Goal: Information Seeking & Learning: Learn about a topic

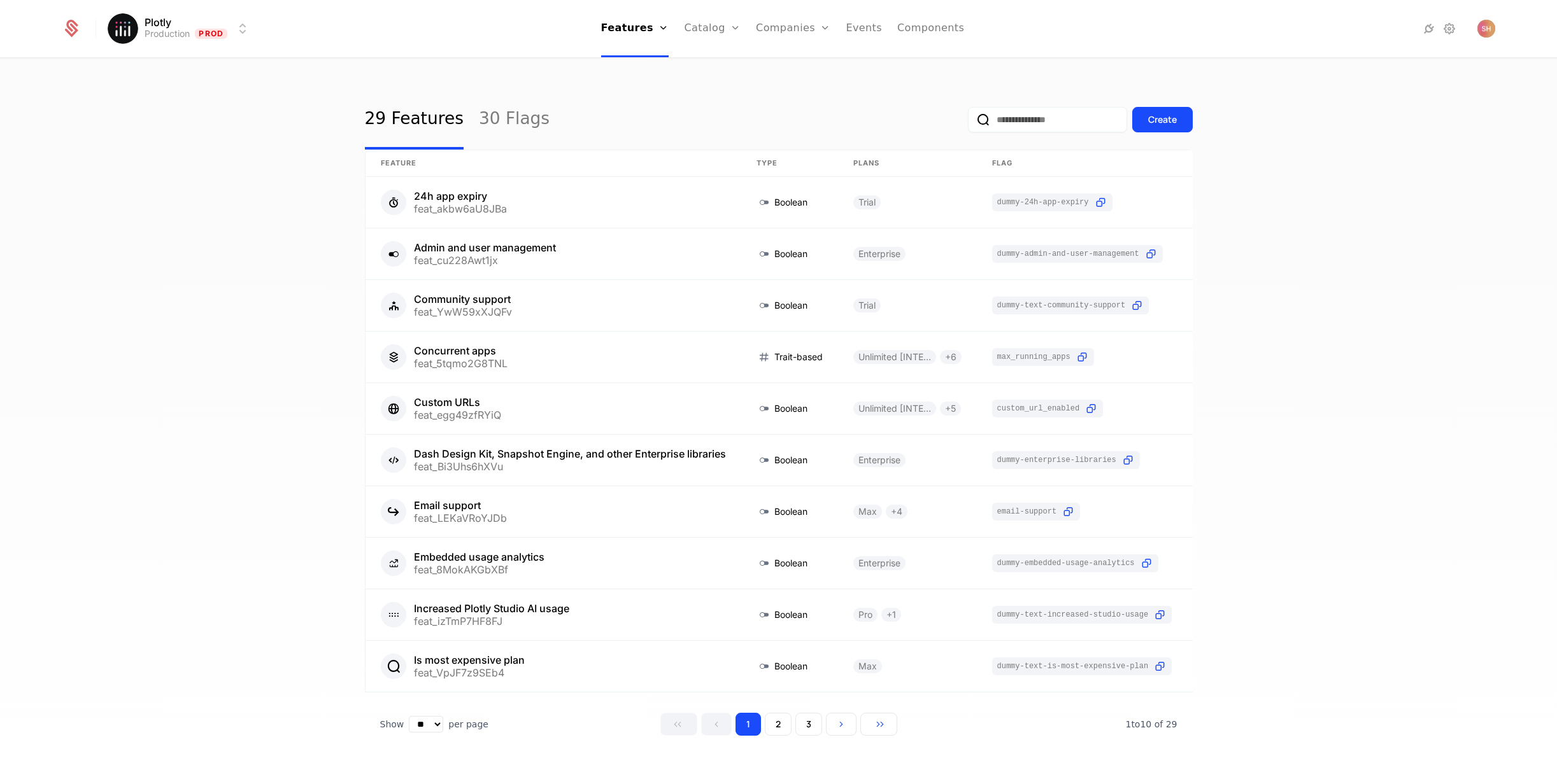
click at [168, 35] on html "Plotly Production Prod Features Features Flags Catalog Plans Add Ons Credits Co…" at bounding box center [778, 392] width 1557 height 784
click at [181, 64] on div "Development" at bounding box center [156, 66] width 68 height 10
click at [794, 29] on link "Companies" at bounding box center [795, 29] width 75 height 57
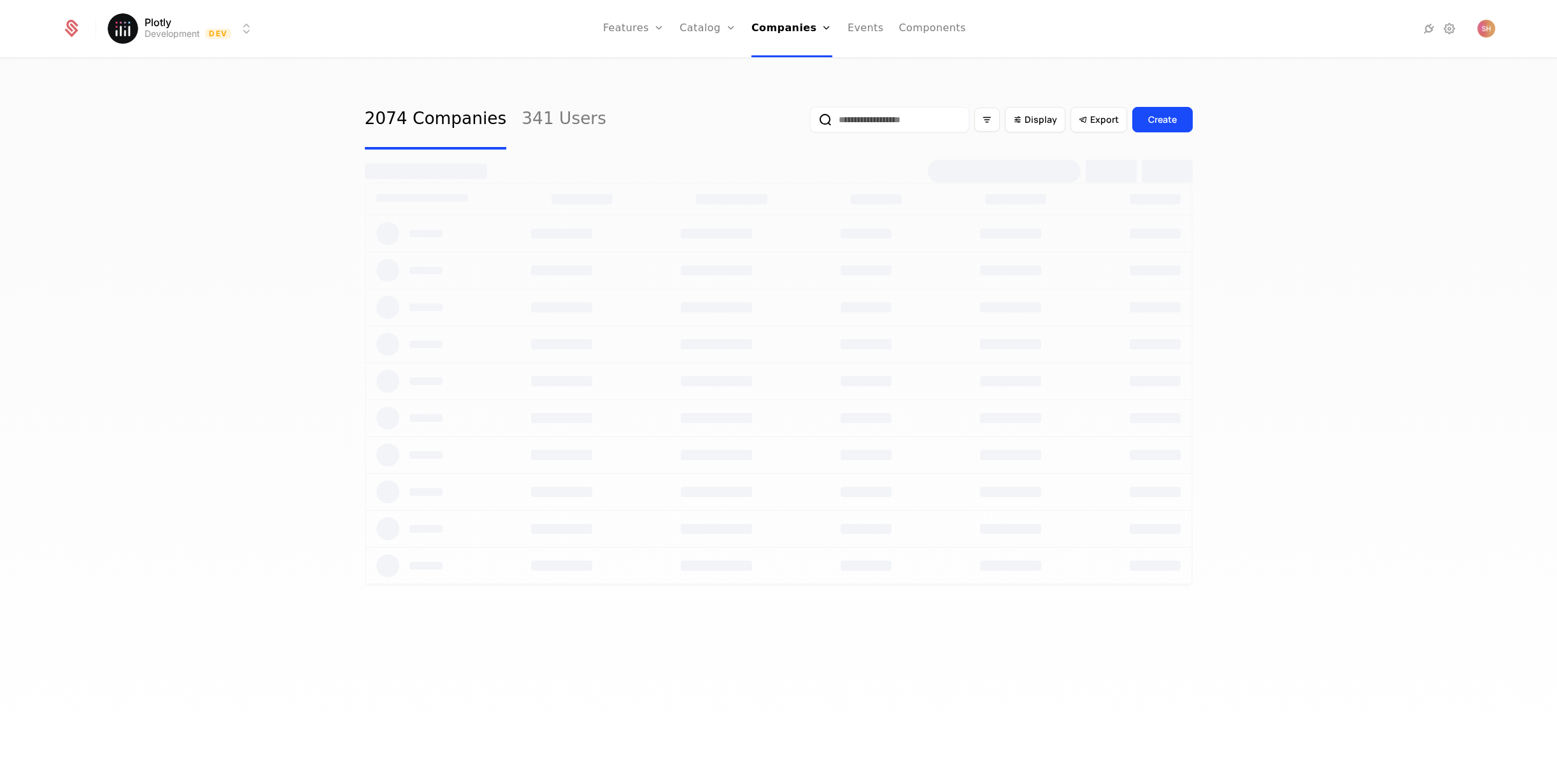
click at [546, 116] on link "341 Users" at bounding box center [564, 120] width 85 height 60
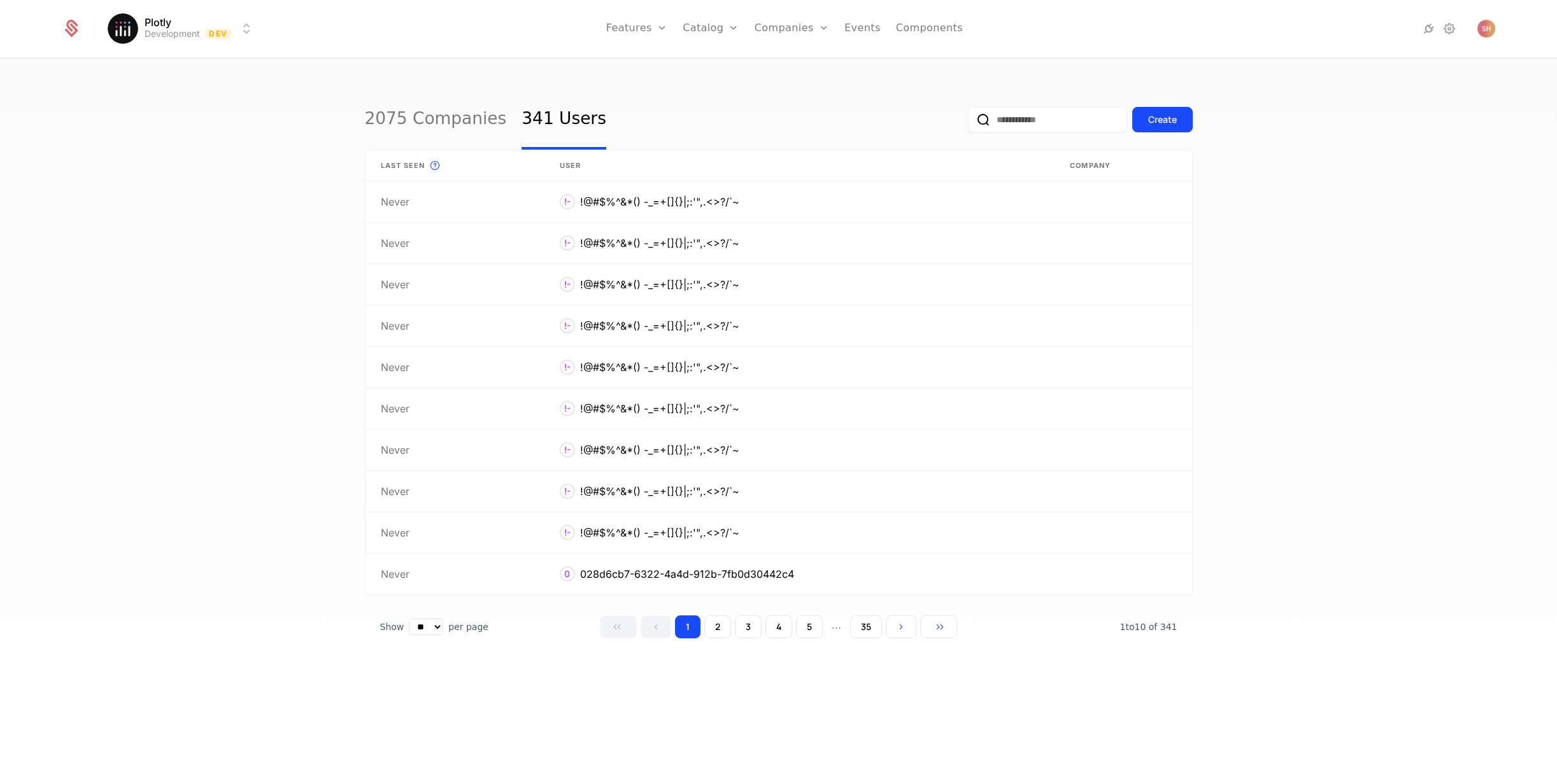
click at [798, 628] on button "5" at bounding box center [810, 627] width 27 height 23
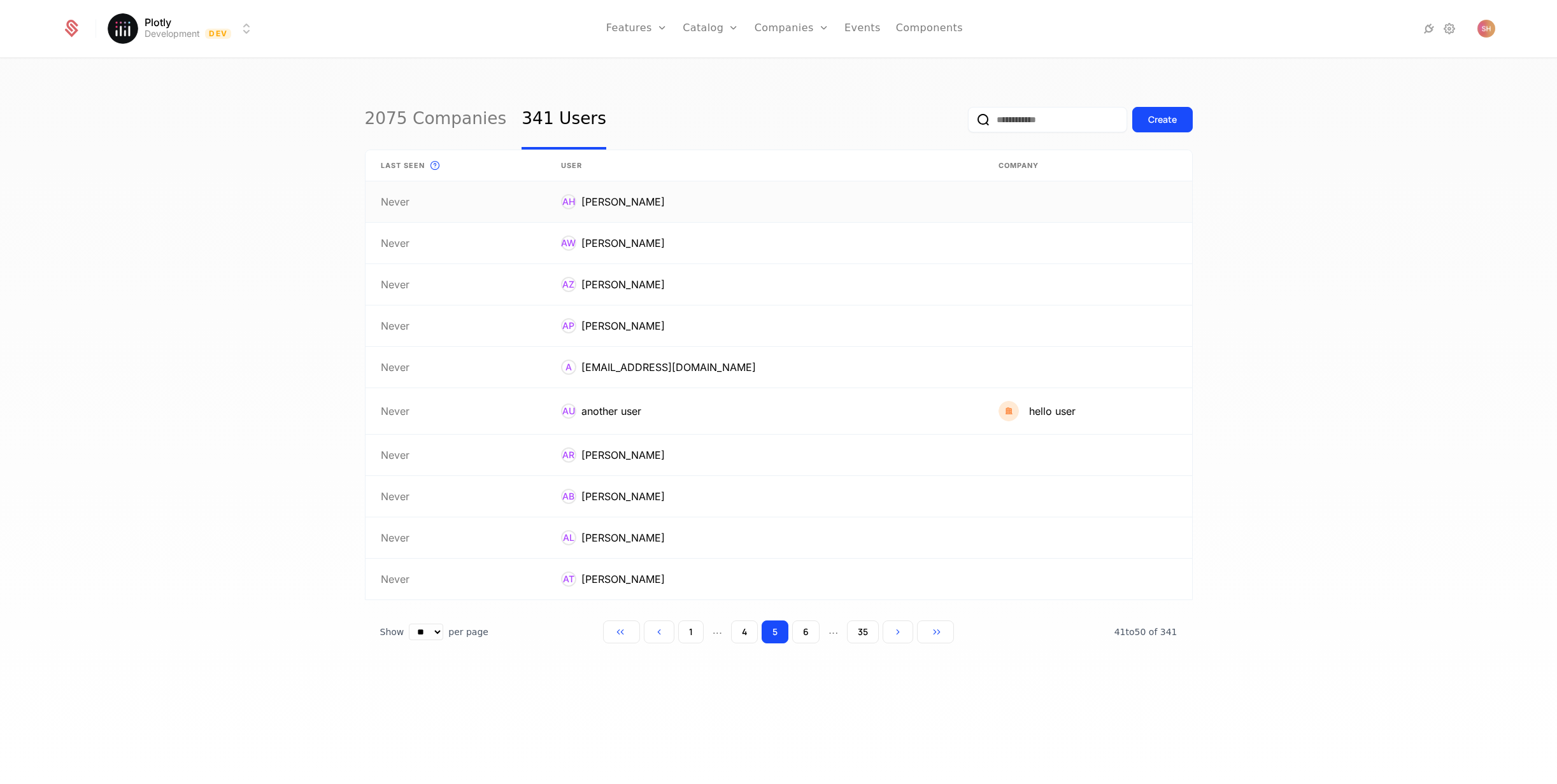
click at [582, 204] on link at bounding box center [764, 202] width 437 height 40
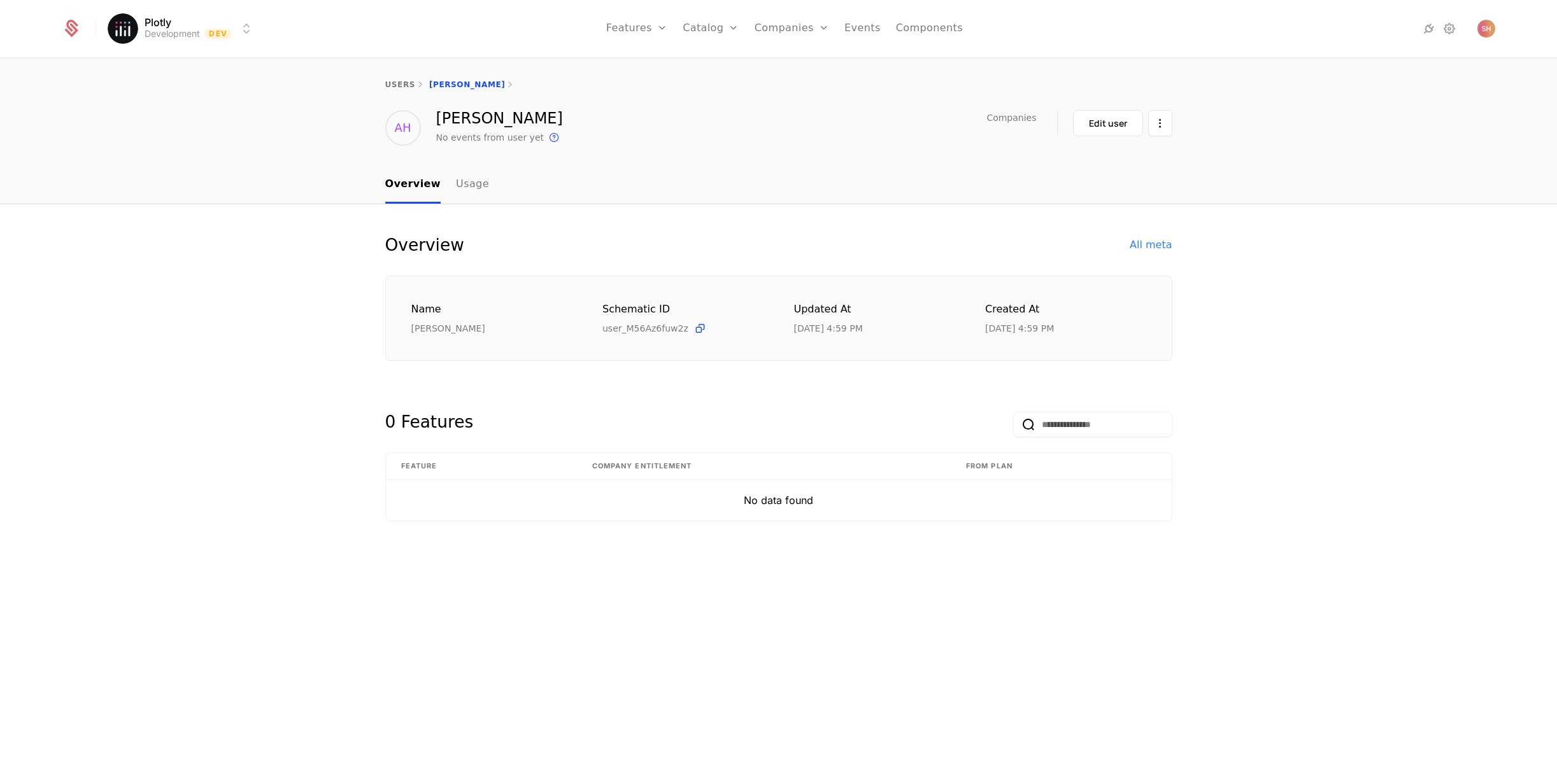
click at [475, 180] on link "Usage" at bounding box center [472, 185] width 33 height 38
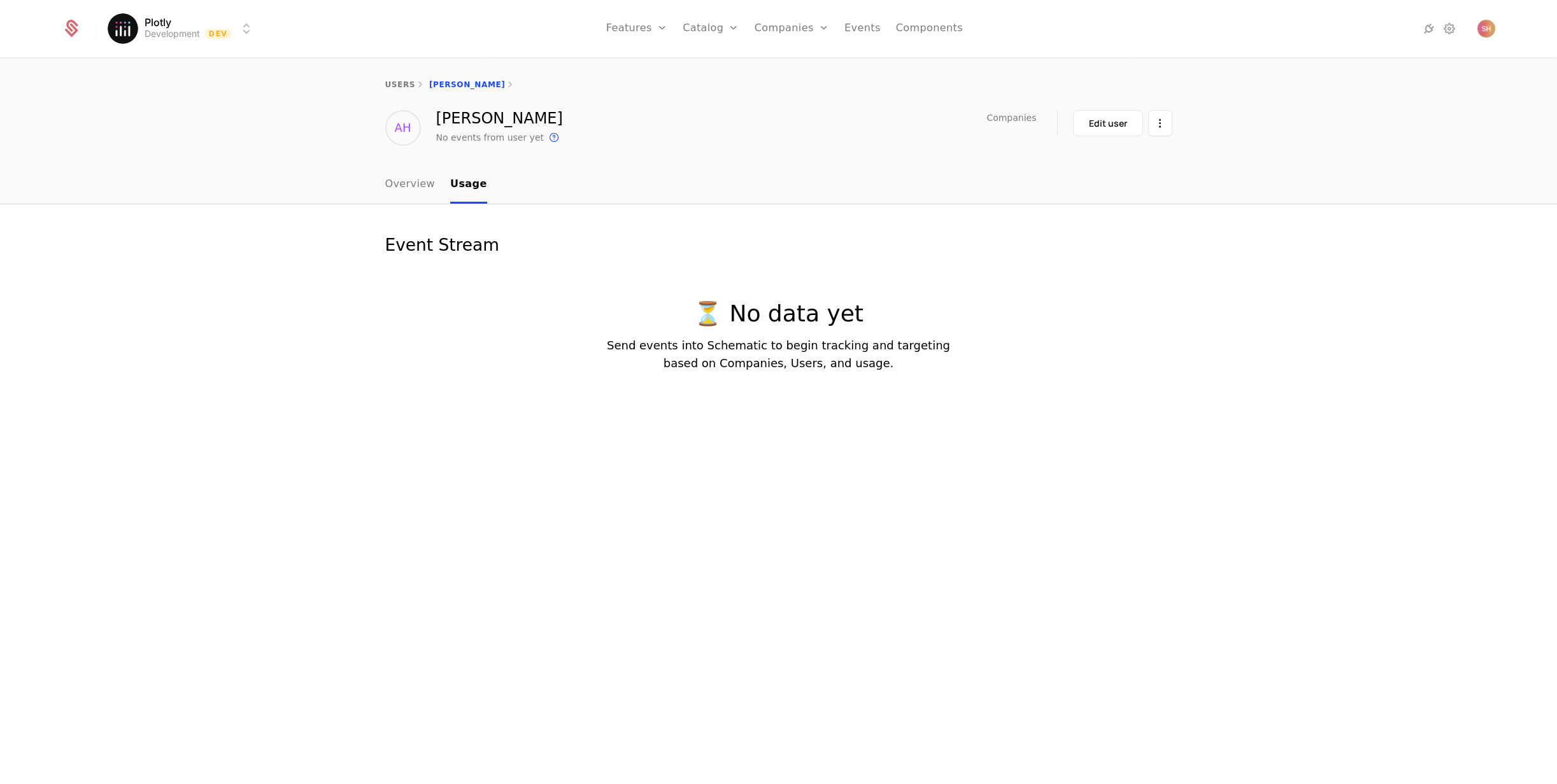
click at [400, 184] on link "Overview" at bounding box center [411, 185] width 50 height 38
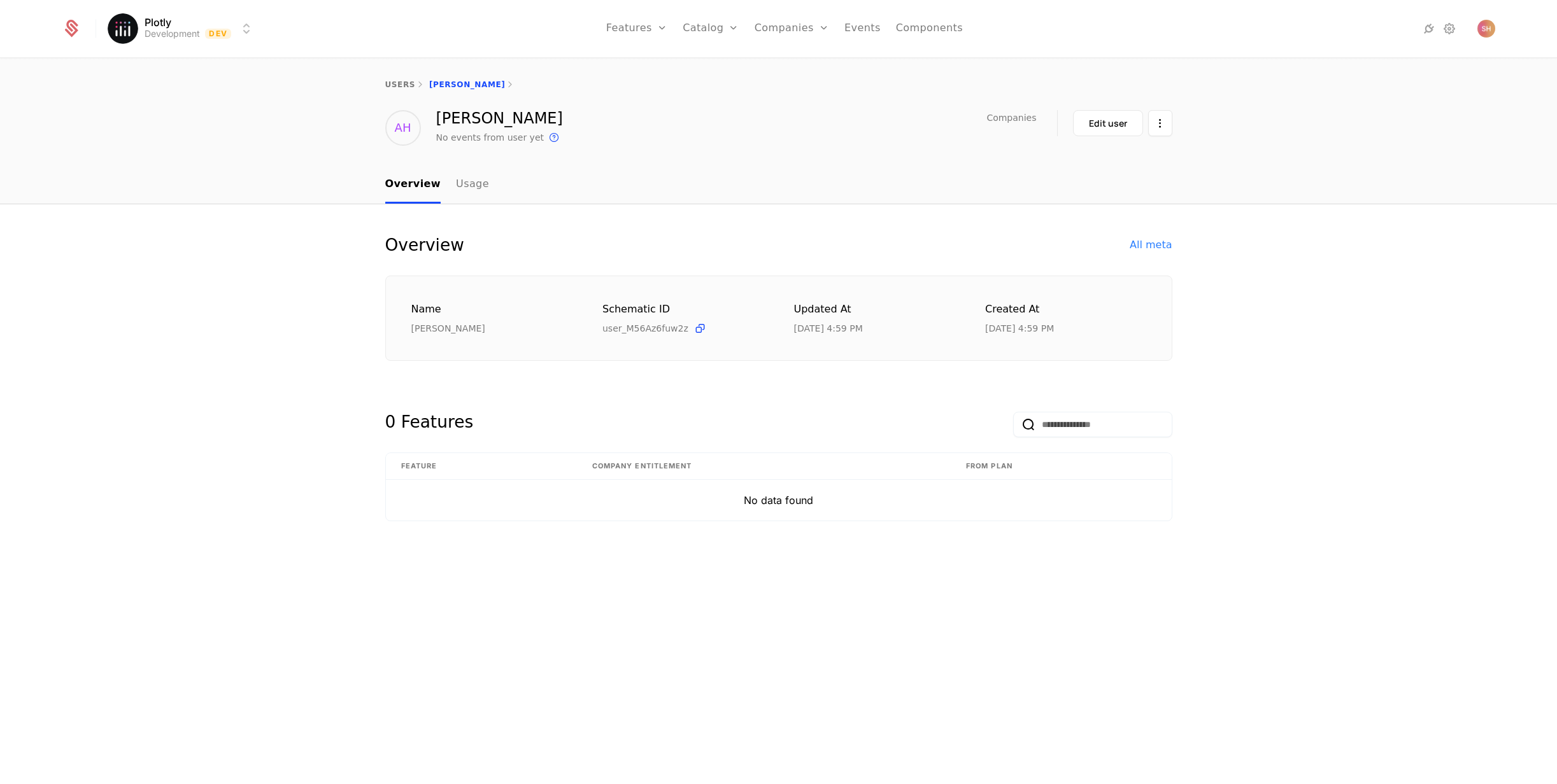
click at [402, 85] on link "users" at bounding box center [400, 84] width 30 height 9
